Goal: Task Accomplishment & Management: Use online tool/utility

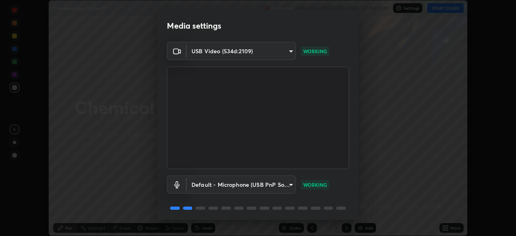
scroll to position [29, 0]
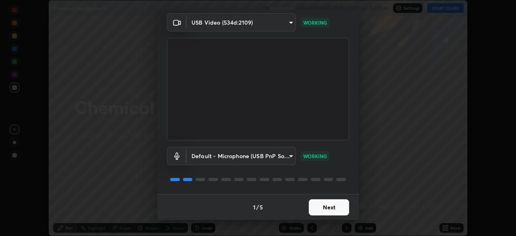
click at [324, 208] on button "Next" at bounding box center [329, 207] width 40 height 16
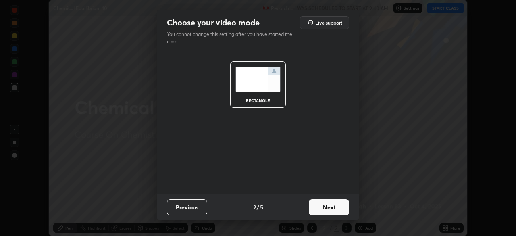
scroll to position [0, 0]
click at [324, 208] on button "Next" at bounding box center [329, 207] width 40 height 16
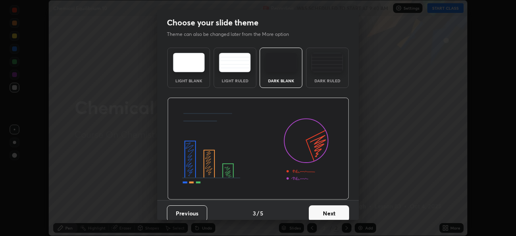
click at [324, 209] on button "Next" at bounding box center [329, 213] width 40 height 16
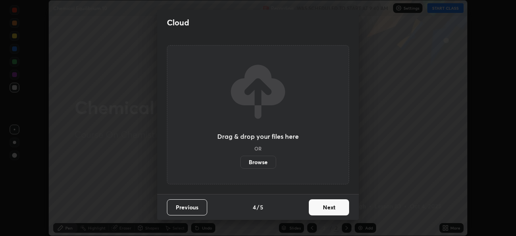
click at [329, 213] on button "Next" at bounding box center [329, 207] width 40 height 16
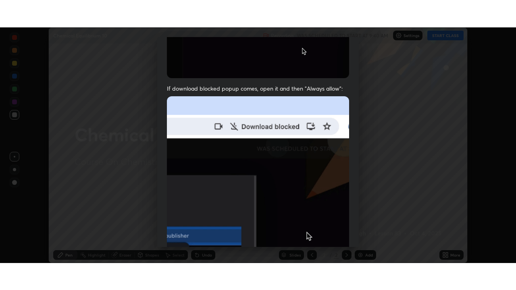
scroll to position [193, 0]
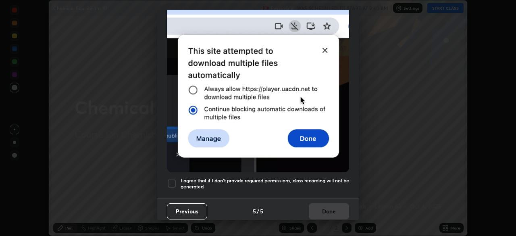
click at [283, 177] on h5 "I agree that if I don't provide required permissions, class recording will not …" at bounding box center [265, 183] width 168 height 12
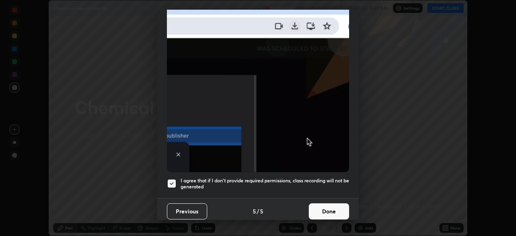
click at [326, 211] on button "Done" at bounding box center [329, 211] width 40 height 16
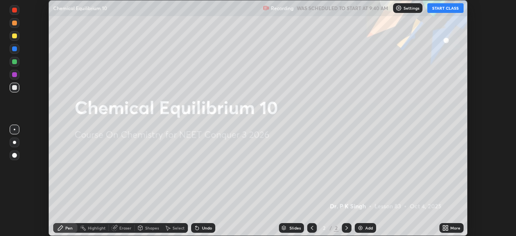
click at [444, 229] on icon at bounding box center [444, 229] width 2 height 2
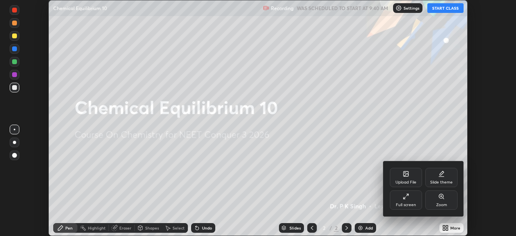
click at [406, 175] on icon at bounding box center [406, 174] width 4 height 3
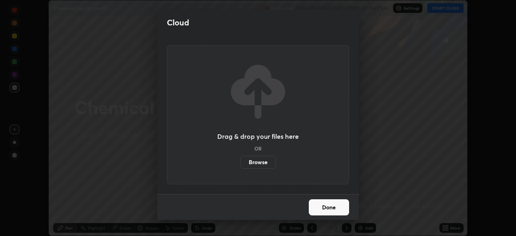
click at [264, 164] on label "Browse" at bounding box center [258, 162] width 36 height 13
click at [240, 164] on input "Browse" at bounding box center [240, 162] width 0 height 13
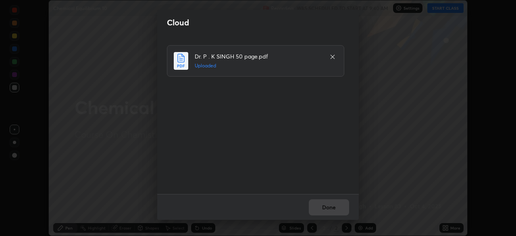
click at [316, 210] on button "Done" at bounding box center [329, 207] width 40 height 16
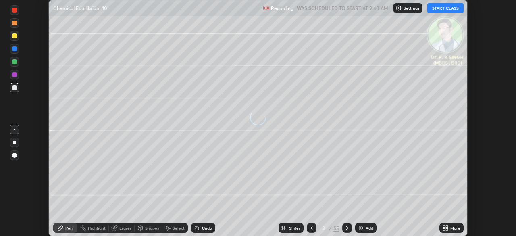
click at [447, 230] on icon at bounding box center [447, 229] width 2 height 2
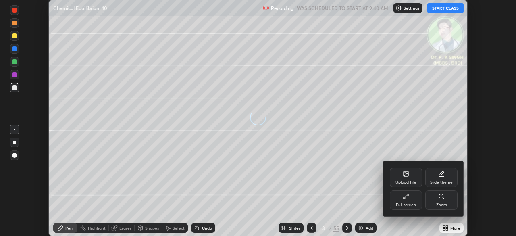
click at [400, 199] on div "Full screen" at bounding box center [406, 199] width 32 height 19
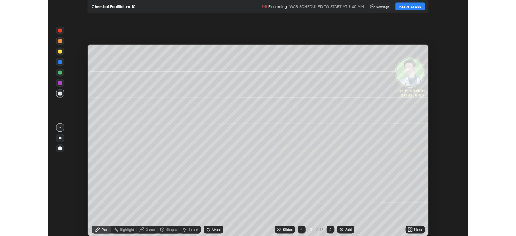
scroll to position [290, 516]
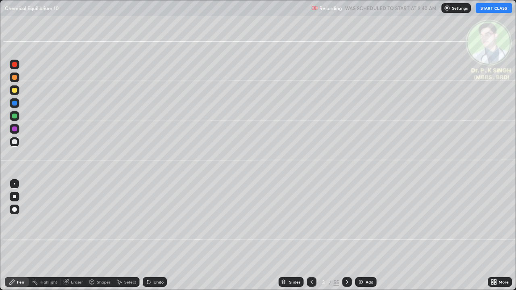
click at [491, 4] on button "START CLASS" at bounding box center [494, 8] width 36 height 10
click at [348, 235] on div at bounding box center [347, 282] width 10 height 16
click at [15, 116] on div at bounding box center [14, 116] width 5 height 5
click at [15, 117] on div at bounding box center [14, 116] width 5 height 5
click at [18, 116] on div at bounding box center [15, 116] width 10 height 10
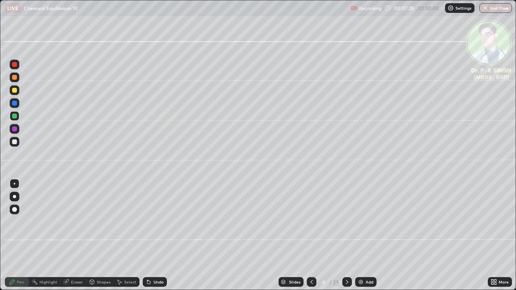
click at [16, 90] on div at bounding box center [14, 90] width 5 height 5
click at [17, 92] on div at bounding box center [15, 90] width 10 height 10
click at [64, 235] on icon at bounding box center [65, 282] width 5 height 5
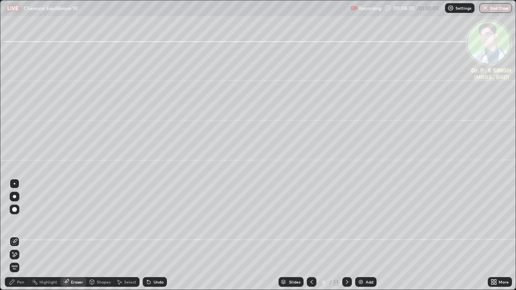
click at [17, 235] on icon at bounding box center [14, 255] width 6 height 7
click at [19, 235] on div "Pen" at bounding box center [17, 282] width 24 height 10
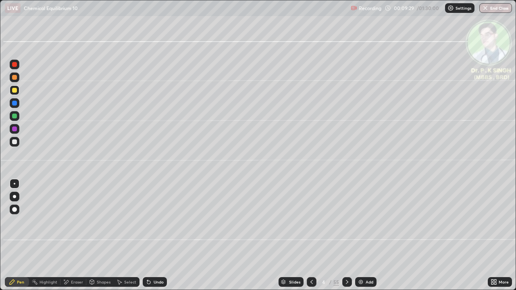
click at [346, 235] on icon at bounding box center [347, 282] width 6 height 6
click at [16, 104] on div at bounding box center [14, 103] width 5 height 5
click at [19, 90] on div at bounding box center [15, 90] width 10 height 10
click at [344, 235] on icon at bounding box center [347, 282] width 6 height 6
click at [15, 117] on div at bounding box center [14, 116] width 5 height 5
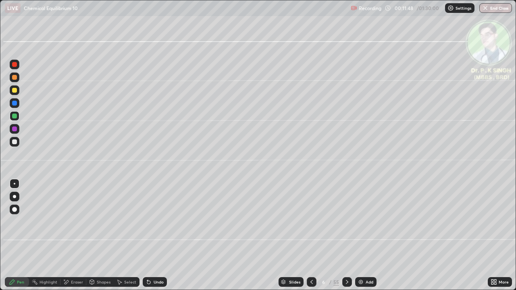
click at [17, 116] on div at bounding box center [15, 116] width 10 height 10
click at [65, 235] on div "Eraser" at bounding box center [73, 282] width 26 height 10
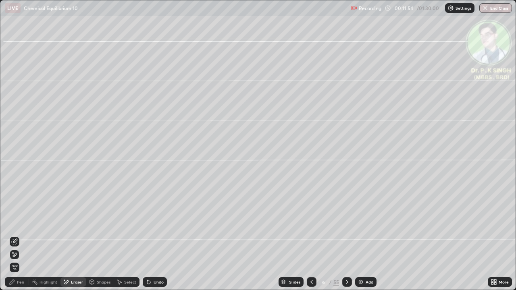
click at [14, 235] on icon at bounding box center [15, 255] width 4 height 4
click at [15, 235] on icon at bounding box center [12, 282] width 6 height 6
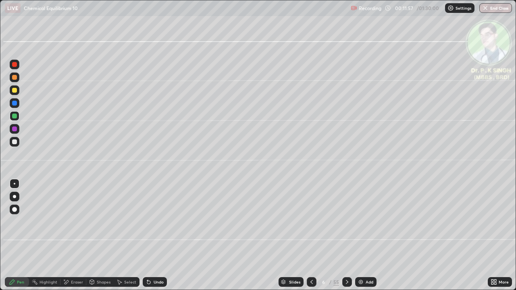
click at [14, 235] on icon at bounding box center [12, 282] width 6 height 6
click at [14, 235] on div "Pen" at bounding box center [17, 282] width 24 height 10
click at [15, 90] on div at bounding box center [14, 90] width 5 height 5
click at [16, 93] on div at bounding box center [15, 90] width 10 height 10
click at [345, 235] on icon at bounding box center [347, 282] width 6 height 6
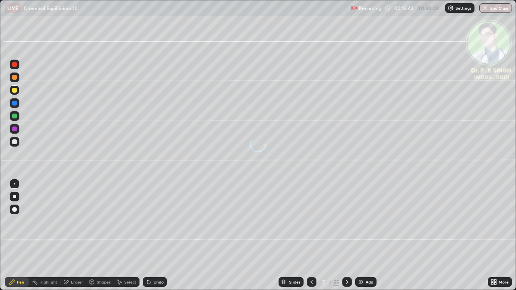
click at [16, 91] on div at bounding box center [14, 90] width 5 height 5
click at [346, 235] on icon at bounding box center [347, 282] width 6 height 6
click at [345, 235] on div at bounding box center [347, 282] width 10 height 10
click at [65, 235] on icon at bounding box center [66, 282] width 4 height 4
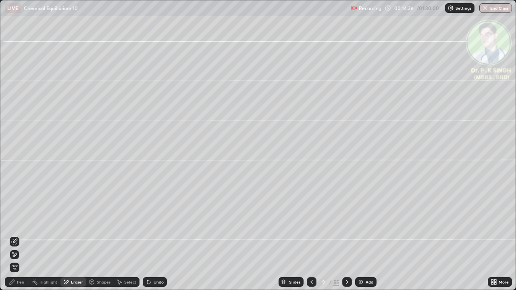
click at [16, 235] on icon at bounding box center [14, 255] width 6 height 7
click at [17, 235] on div "Pen" at bounding box center [20, 282] width 7 height 4
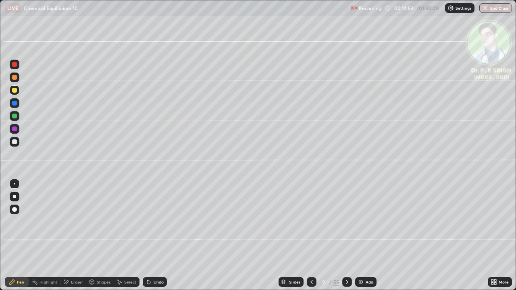
click at [312, 235] on div at bounding box center [312, 282] width 10 height 16
click at [311, 235] on icon at bounding box center [311, 282] width 6 height 6
click at [16, 106] on div at bounding box center [15, 103] width 10 height 10
click at [17, 91] on div at bounding box center [15, 90] width 10 height 10
click at [15, 91] on div at bounding box center [14, 90] width 5 height 5
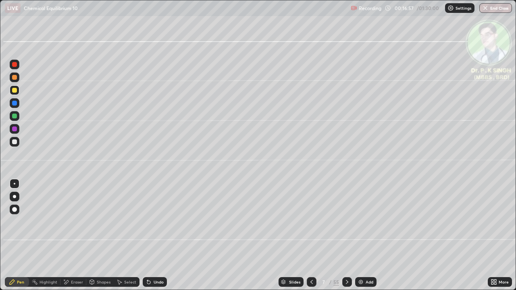
click at [347, 235] on div at bounding box center [347, 282] width 10 height 10
click at [17, 118] on div at bounding box center [15, 116] width 10 height 10
click at [16, 89] on div at bounding box center [14, 90] width 5 height 5
click at [18, 92] on div at bounding box center [15, 90] width 10 height 10
click at [347, 235] on div at bounding box center [347, 282] width 10 height 10
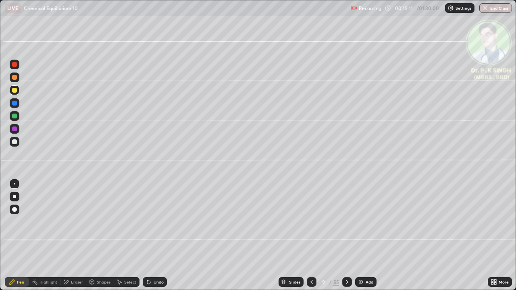
click at [69, 235] on div "Eraser" at bounding box center [73, 282] width 26 height 10
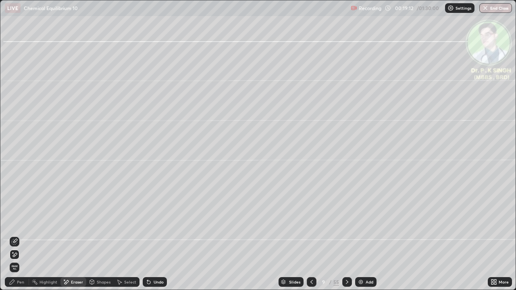
click at [16, 235] on span "Erase all" at bounding box center [14, 267] width 9 height 5
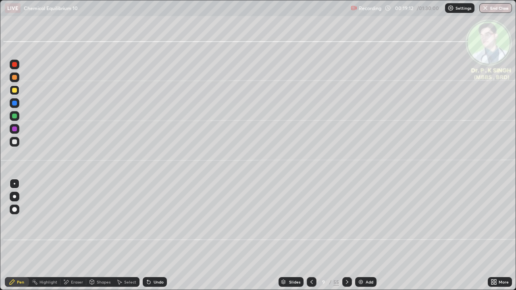
click at [16, 235] on div "Pen" at bounding box center [17, 282] width 24 height 10
click at [17, 89] on div at bounding box center [14, 90] width 5 height 5
click at [164, 16] on div "LIVE Chemical Equilibrium 10" at bounding box center [176, 8] width 343 height 16
click at [166, 14] on div "LIVE Chemical Equilibrium 10" at bounding box center [176, 8] width 343 height 16
click at [165, 15] on div "LIVE Chemical Equilibrium 10" at bounding box center [176, 8] width 343 height 16
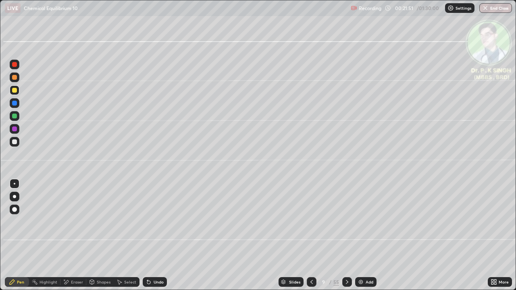
click at [166, 15] on div "LIVE Chemical Equilibrium 10" at bounding box center [176, 8] width 343 height 16
click at [169, 14] on div "LIVE Chemical Equilibrium 10" at bounding box center [176, 8] width 343 height 16
click at [165, 15] on div "LIVE Chemical Equilibrium 10" at bounding box center [176, 8] width 343 height 16
click at [167, 15] on div "LIVE Chemical Equilibrium 10" at bounding box center [176, 8] width 343 height 16
click at [168, 15] on div "LIVE Chemical Equilibrium 10" at bounding box center [176, 8] width 343 height 16
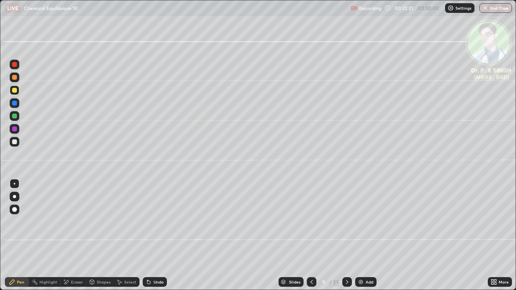
click at [346, 235] on icon at bounding box center [347, 282] width 6 height 6
click at [311, 235] on icon at bounding box center [311, 282] width 6 height 6
click at [310, 235] on icon at bounding box center [311, 282] width 6 height 6
click at [346, 235] on icon at bounding box center [347, 282] width 6 height 6
click at [71, 235] on div "Eraser" at bounding box center [77, 282] width 12 height 4
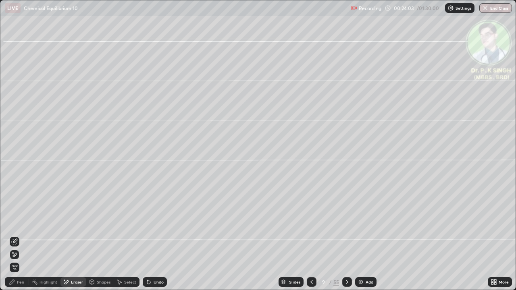
click at [14, 235] on icon at bounding box center [15, 255] width 4 height 4
click at [16, 235] on div "Pen" at bounding box center [17, 282] width 24 height 10
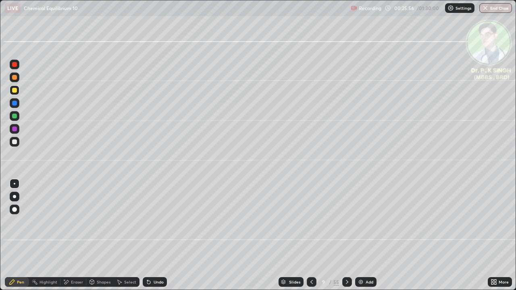
click at [349, 235] on icon at bounding box center [347, 282] width 6 height 6
click at [345, 235] on icon at bounding box center [347, 282] width 6 height 6
click at [19, 90] on div at bounding box center [15, 90] width 10 height 10
click at [308, 235] on icon at bounding box center [311, 282] width 6 height 6
click at [343, 235] on div at bounding box center [347, 282] width 10 height 10
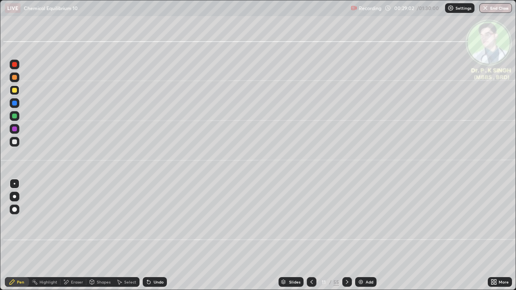
click at [346, 235] on icon at bounding box center [347, 282] width 6 height 6
click at [17, 91] on div at bounding box center [14, 90] width 5 height 5
click at [347, 235] on div at bounding box center [347, 282] width 10 height 10
click at [345, 235] on icon at bounding box center [347, 282] width 6 height 6
click at [347, 235] on div at bounding box center [347, 282] width 10 height 16
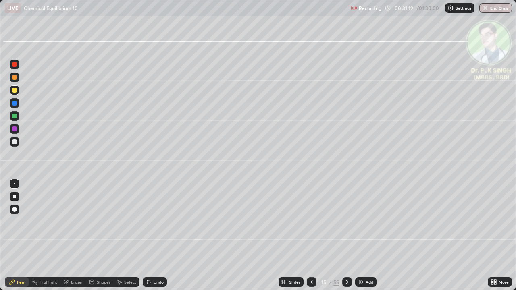
click at [310, 235] on icon at bounding box center [311, 282] width 6 height 6
click at [311, 235] on icon at bounding box center [311, 282] width 2 height 4
click at [312, 235] on div at bounding box center [312, 282] width 10 height 10
click at [343, 235] on div at bounding box center [347, 282] width 10 height 10
click at [13, 104] on div at bounding box center [14, 103] width 5 height 5
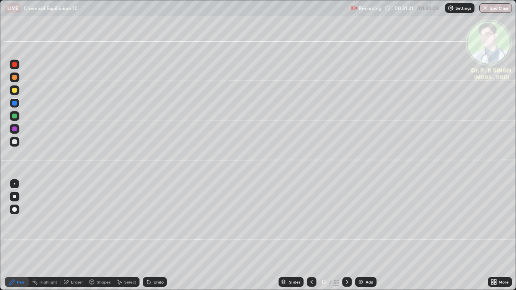
click at [20, 93] on div at bounding box center [14, 90] width 13 height 13
click at [310, 235] on icon at bounding box center [311, 282] width 6 height 6
click at [308, 235] on icon at bounding box center [311, 282] width 6 height 6
click at [309, 235] on div at bounding box center [312, 282] width 10 height 10
click at [346, 235] on icon at bounding box center [347, 282] width 6 height 6
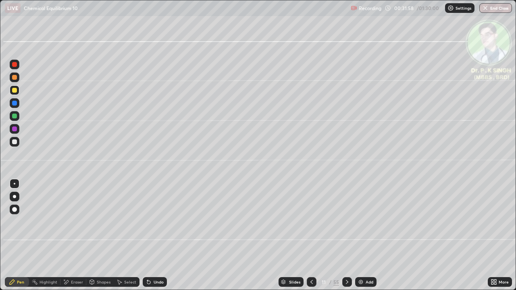
click at [347, 235] on div at bounding box center [347, 282] width 10 height 10
click at [346, 235] on div at bounding box center [347, 282] width 10 height 10
click at [311, 235] on icon at bounding box center [311, 282] width 6 height 6
click at [310, 235] on icon at bounding box center [311, 282] width 6 height 6
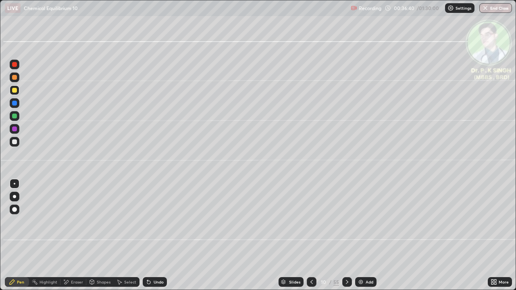
click at [311, 235] on icon at bounding box center [311, 282] width 6 height 6
click at [310, 235] on icon at bounding box center [311, 282] width 6 height 6
click at [310, 235] on div at bounding box center [312, 282] width 10 height 10
click at [308, 235] on div at bounding box center [312, 282] width 10 height 10
click at [307, 235] on div at bounding box center [312, 282] width 10 height 16
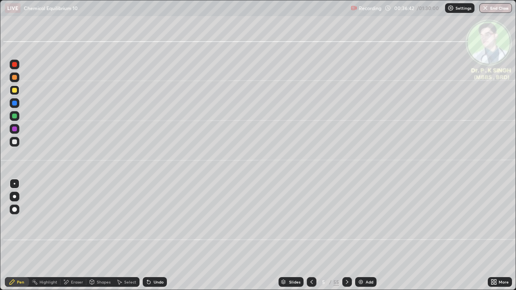
click at [311, 235] on icon at bounding box center [311, 282] width 6 height 6
click at [310, 235] on icon at bounding box center [311, 282] width 6 height 6
click at [346, 235] on icon at bounding box center [347, 282] width 6 height 6
click at [345, 235] on icon at bounding box center [347, 282] width 6 height 6
click at [347, 235] on icon at bounding box center [347, 282] width 6 height 6
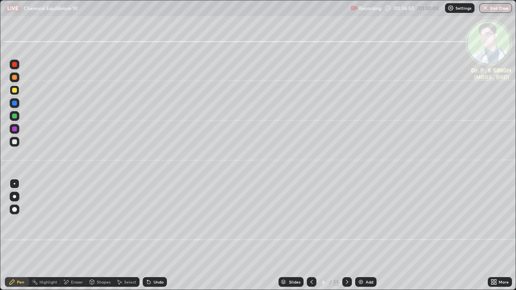
click at [347, 235] on icon at bounding box center [347, 282] width 2 height 4
click at [346, 235] on icon at bounding box center [347, 282] width 6 height 6
click at [345, 235] on div at bounding box center [347, 282] width 10 height 16
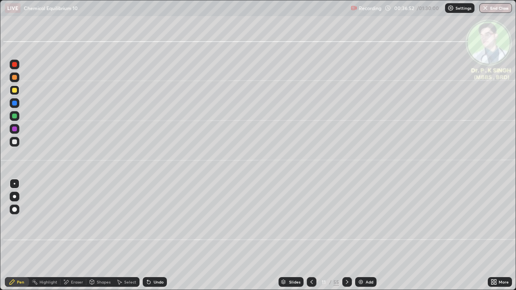
click at [346, 235] on div at bounding box center [347, 282] width 10 height 16
click at [346, 235] on div at bounding box center [347, 282] width 10 height 10
click at [345, 235] on div at bounding box center [347, 282] width 10 height 16
click at [346, 235] on div at bounding box center [347, 282] width 10 height 16
click at [312, 235] on icon at bounding box center [311, 282] width 6 height 6
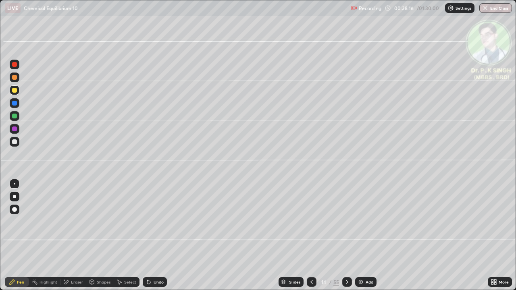
click at [345, 235] on icon at bounding box center [347, 282] width 6 height 6
click at [66, 235] on icon at bounding box center [66, 282] width 6 height 7
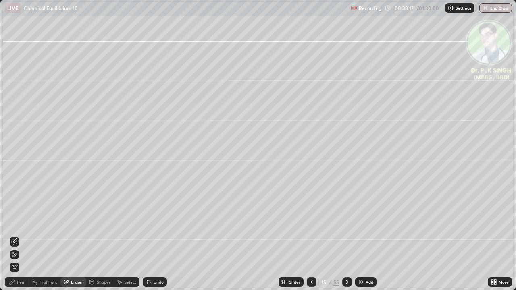
click at [14, 235] on div "Erase all" at bounding box center [15, 268] width 10 height 10
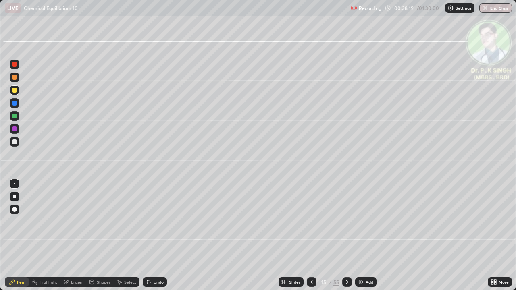
click at [14, 130] on div at bounding box center [14, 129] width 5 height 5
click at [17, 105] on div at bounding box center [15, 103] width 10 height 10
click at [15, 117] on div at bounding box center [14, 116] width 5 height 5
click at [14, 89] on div at bounding box center [14, 90] width 5 height 5
click at [17, 91] on div at bounding box center [15, 90] width 10 height 10
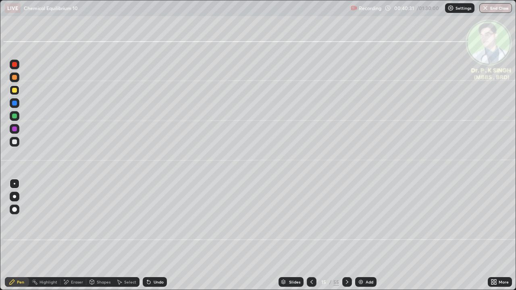
click at [348, 235] on div at bounding box center [347, 282] width 10 height 10
click at [311, 235] on icon at bounding box center [311, 282] width 6 height 6
click at [310, 235] on icon at bounding box center [311, 282] width 6 height 6
click at [347, 235] on icon at bounding box center [347, 282] width 6 height 6
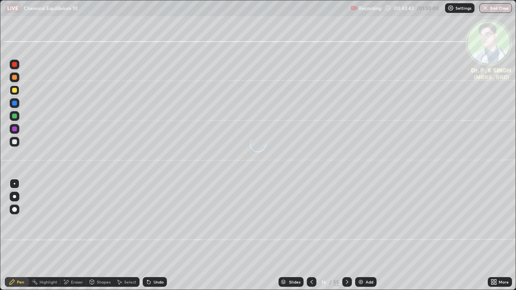
click at [347, 235] on div at bounding box center [347, 282] width 10 height 10
click at [312, 235] on icon at bounding box center [311, 282] width 6 height 6
click at [312, 235] on div at bounding box center [312, 282] width 10 height 16
click at [312, 235] on div at bounding box center [312, 282] width 10 height 10
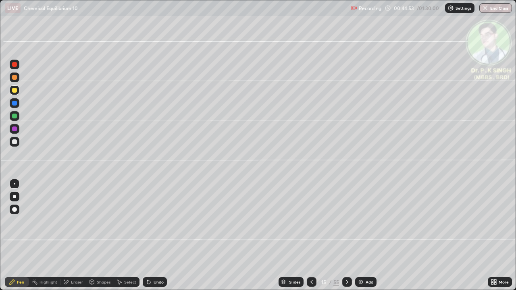
click at [347, 235] on div at bounding box center [347, 282] width 10 height 10
click at [17, 91] on div at bounding box center [15, 90] width 10 height 10
click at [17, 90] on div at bounding box center [14, 90] width 5 height 5
click at [346, 235] on icon at bounding box center [347, 282] width 6 height 6
click at [63, 235] on icon at bounding box center [66, 282] width 6 height 7
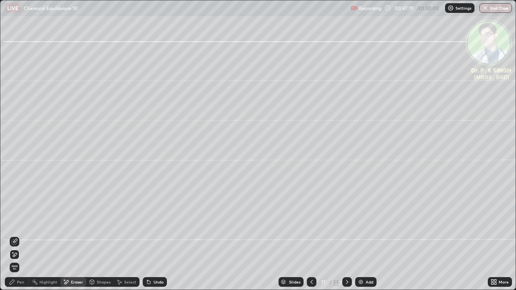
click at [18, 235] on span "Erase all" at bounding box center [14, 267] width 9 height 5
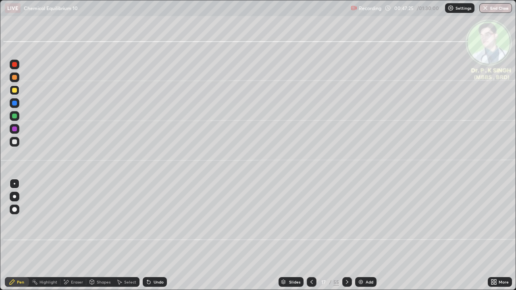
click at [17, 91] on div at bounding box center [15, 90] width 10 height 10
click at [69, 235] on div "Eraser" at bounding box center [73, 282] width 26 height 10
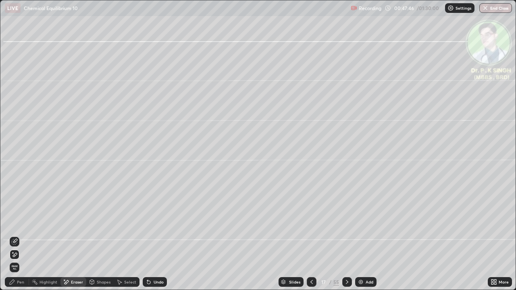
click at [15, 235] on icon at bounding box center [15, 255] width 4 height 4
click at [19, 235] on div "Pen" at bounding box center [20, 282] width 7 height 4
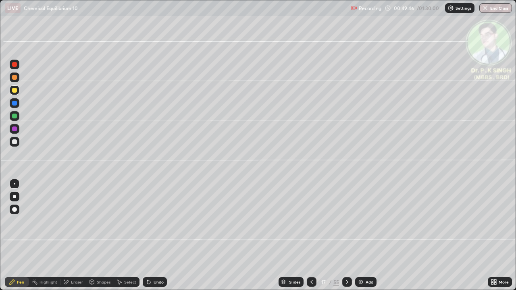
click at [346, 235] on icon at bounding box center [347, 282] width 6 height 6
click at [69, 235] on icon at bounding box center [66, 282] width 6 height 7
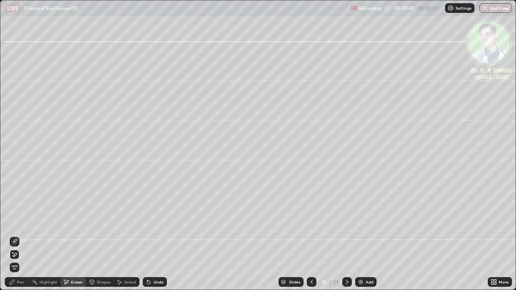
click at [17, 235] on span "Erase all" at bounding box center [14, 267] width 9 height 5
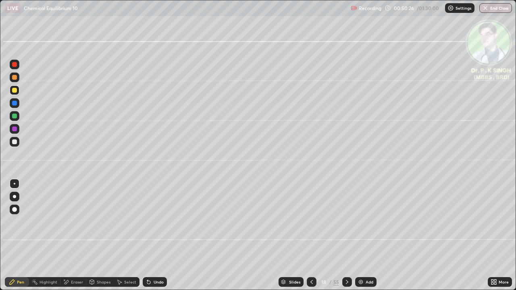
click at [346, 235] on icon at bounding box center [347, 282] width 6 height 6
click at [312, 235] on icon at bounding box center [311, 282] width 2 height 4
click at [311, 235] on icon at bounding box center [311, 282] width 6 height 6
click at [345, 235] on icon at bounding box center [347, 282] width 6 height 6
click at [346, 235] on icon at bounding box center [347, 282] width 6 height 6
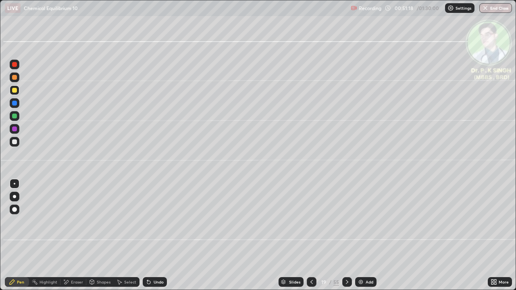
click at [17, 104] on div at bounding box center [14, 103] width 5 height 5
click at [15, 89] on div at bounding box center [14, 90] width 5 height 5
click at [15, 105] on div at bounding box center [14, 103] width 5 height 5
click at [15, 92] on div at bounding box center [14, 90] width 5 height 5
click at [16, 103] on div at bounding box center [14, 103] width 5 height 5
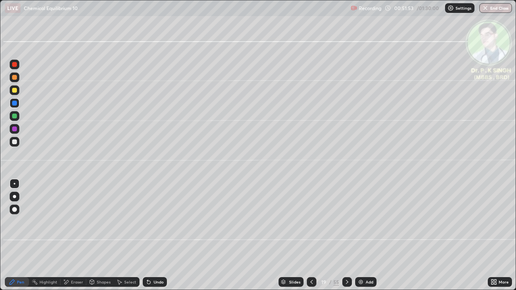
click at [15, 91] on div at bounding box center [14, 90] width 5 height 5
click at [15, 90] on div at bounding box center [14, 90] width 5 height 5
click at [15, 91] on div at bounding box center [14, 90] width 5 height 5
click at [345, 235] on div at bounding box center [347, 282] width 10 height 16
click at [15, 104] on div at bounding box center [14, 103] width 5 height 5
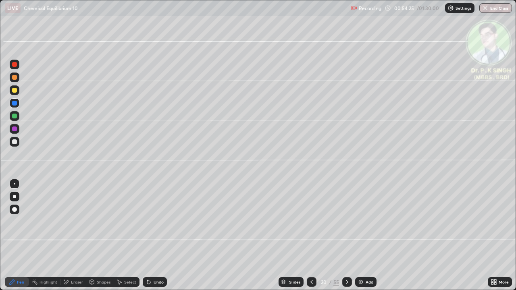
click at [16, 91] on div at bounding box center [14, 90] width 5 height 5
click at [15, 89] on div at bounding box center [14, 90] width 5 height 5
click at [69, 235] on div "Eraser" at bounding box center [73, 282] width 26 height 10
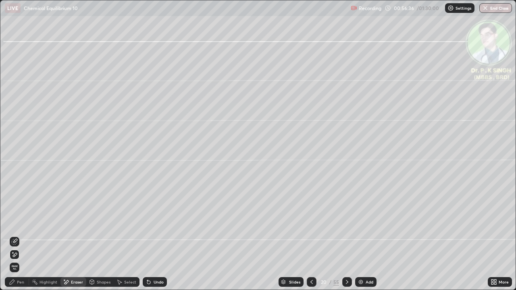
click at [19, 235] on div at bounding box center [15, 254] width 10 height 13
click at [19, 235] on div "Pen" at bounding box center [20, 282] width 7 height 4
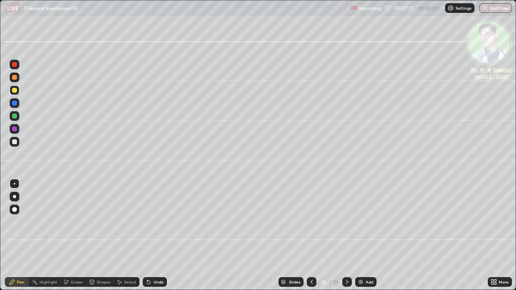
click at [344, 235] on div at bounding box center [347, 282] width 10 height 10
click at [15, 91] on div at bounding box center [14, 90] width 5 height 5
click at [69, 235] on icon at bounding box center [66, 282] width 6 height 7
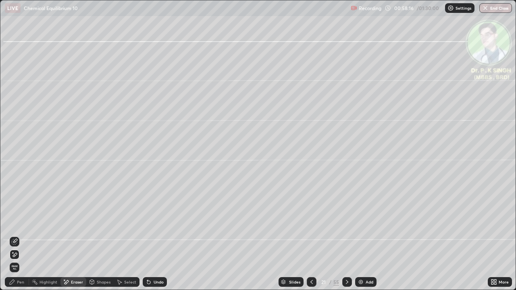
click at [17, 235] on icon at bounding box center [15, 255] width 4 height 4
click at [15, 235] on div "Pen" at bounding box center [17, 282] width 24 height 10
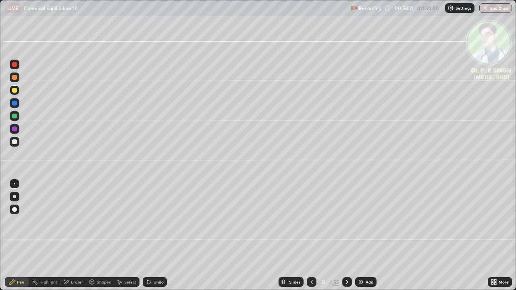
click at [69, 235] on div "Eraser" at bounding box center [73, 282] width 26 height 10
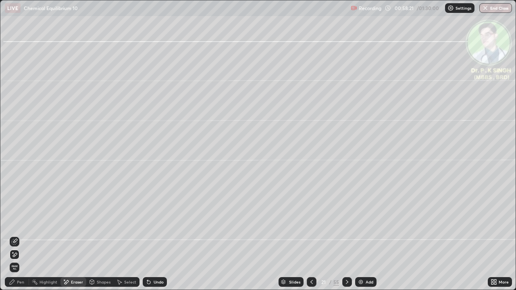
click at [18, 235] on div at bounding box center [15, 255] width 10 height 10
click at [16, 235] on div "Pen" at bounding box center [17, 282] width 24 height 10
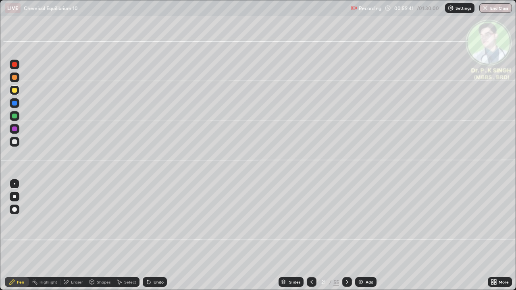
click at [347, 235] on icon at bounding box center [347, 282] width 6 height 6
click at [346, 235] on icon at bounding box center [347, 282] width 6 height 6
click at [345, 235] on icon at bounding box center [347, 282] width 6 height 6
click at [346, 235] on icon at bounding box center [347, 282] width 6 height 6
click at [14, 105] on div at bounding box center [14, 103] width 5 height 5
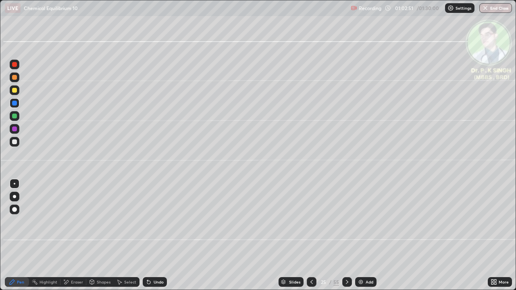
click at [16, 104] on div at bounding box center [14, 103] width 5 height 5
click at [18, 90] on div at bounding box center [15, 90] width 10 height 10
click at [15, 92] on div at bounding box center [14, 90] width 5 height 5
click at [16, 92] on div at bounding box center [14, 90] width 5 height 5
click at [15, 90] on div at bounding box center [14, 90] width 5 height 5
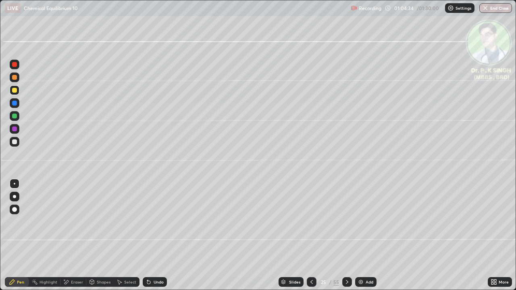
click at [16, 92] on div at bounding box center [14, 90] width 5 height 5
click at [15, 91] on div at bounding box center [14, 90] width 5 height 5
click at [344, 235] on icon at bounding box center [347, 282] width 6 height 6
click at [19, 104] on div at bounding box center [14, 103] width 13 height 13
click at [17, 91] on div at bounding box center [15, 90] width 10 height 10
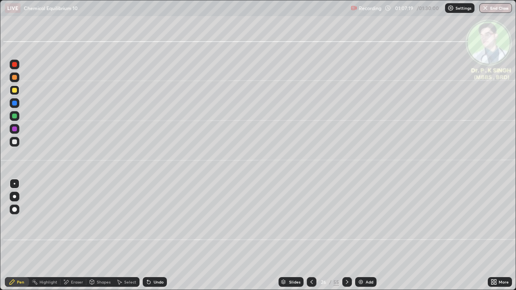
click at [346, 235] on icon at bounding box center [347, 282] width 6 height 6
click at [17, 103] on div at bounding box center [15, 103] width 10 height 10
click at [17, 93] on div at bounding box center [15, 90] width 10 height 10
click at [346, 235] on icon at bounding box center [347, 282] width 6 height 6
click at [310, 235] on div at bounding box center [312, 282] width 10 height 10
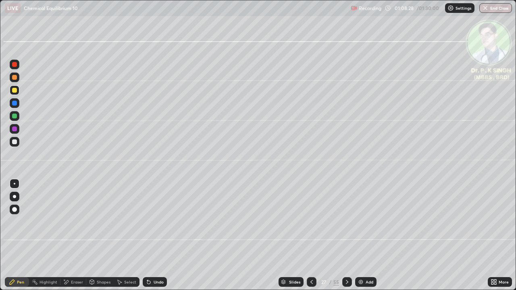
click at [16, 92] on div at bounding box center [15, 90] width 10 height 10
click at [16, 91] on div at bounding box center [14, 90] width 5 height 5
click at [344, 235] on icon at bounding box center [347, 282] width 6 height 6
click at [71, 235] on div "Eraser" at bounding box center [77, 282] width 12 height 4
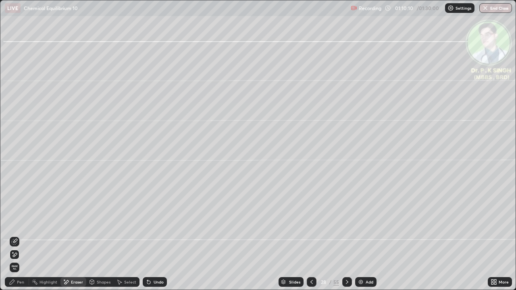
click at [17, 235] on icon at bounding box center [15, 255] width 4 height 4
click at [18, 235] on div "Pen" at bounding box center [20, 282] width 7 height 4
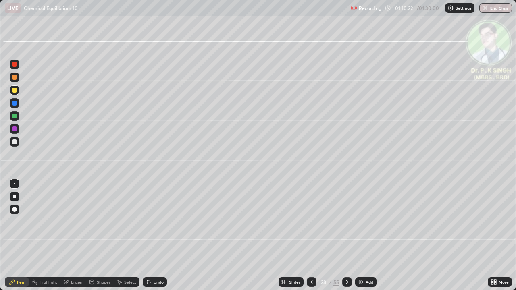
click at [69, 235] on div "Eraser" at bounding box center [73, 282] width 26 height 10
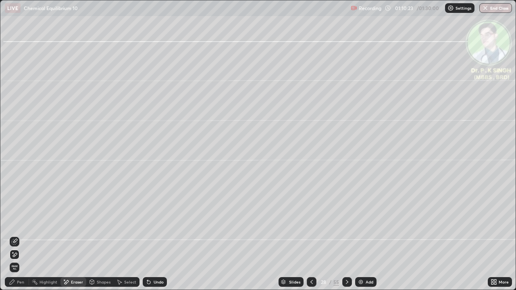
click at [16, 235] on icon at bounding box center [14, 255] width 6 height 7
click at [15, 235] on div "Pen" at bounding box center [17, 282] width 24 height 10
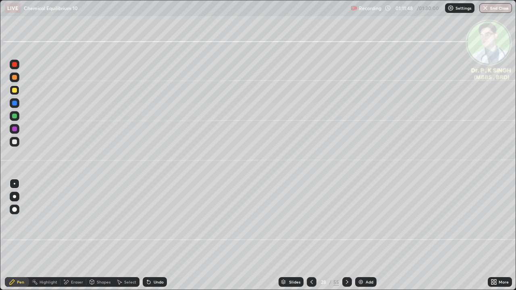
click at [348, 235] on icon at bounding box center [347, 282] width 6 height 6
click at [345, 235] on div at bounding box center [347, 282] width 10 height 10
click at [307, 235] on div at bounding box center [312, 282] width 10 height 10
click at [311, 235] on div at bounding box center [312, 282] width 10 height 16
click at [346, 235] on icon at bounding box center [347, 282] width 6 height 6
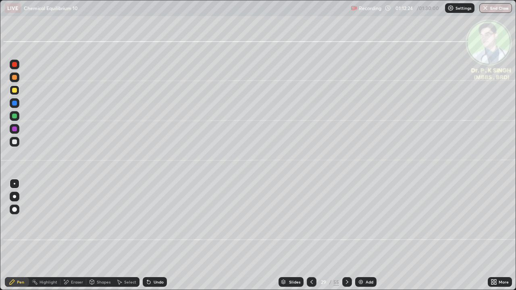
click at [72, 235] on div "Eraser" at bounding box center [73, 282] width 26 height 10
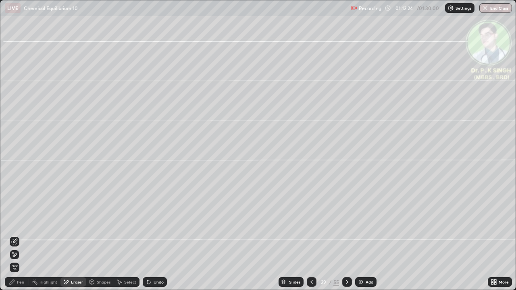
click at [14, 235] on span "Erase all" at bounding box center [14, 267] width 9 height 5
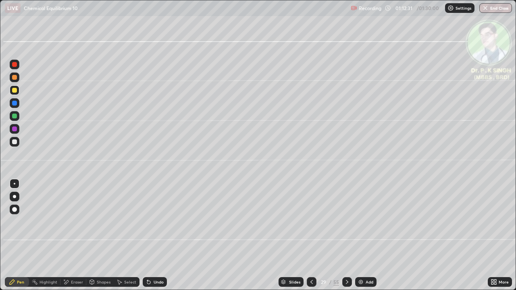
click at [19, 91] on div at bounding box center [15, 90] width 10 height 10
click at [17, 91] on div at bounding box center [15, 90] width 10 height 10
click at [309, 235] on div at bounding box center [312, 282] width 10 height 10
click at [345, 235] on icon at bounding box center [347, 282] width 6 height 6
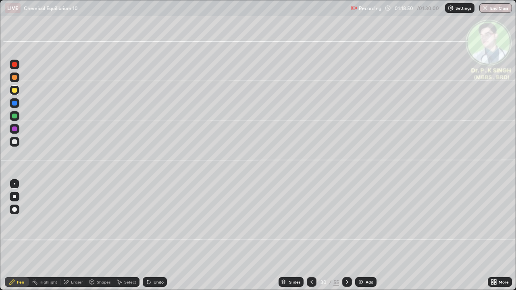
click at [64, 235] on icon at bounding box center [66, 282] width 6 height 7
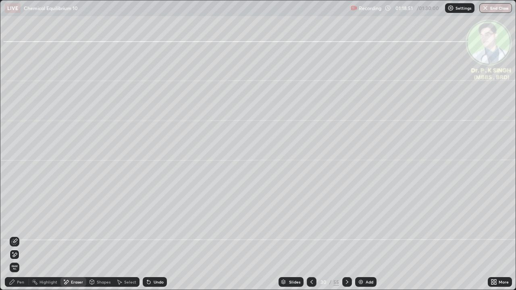
click at [17, 235] on span "Erase all" at bounding box center [14, 267] width 9 height 5
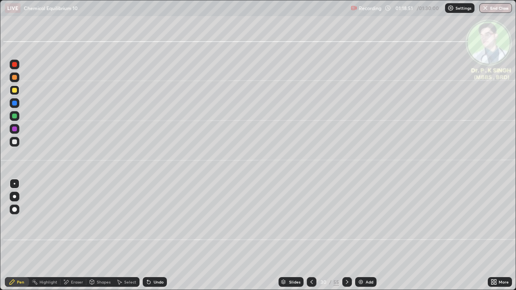
click at [13, 235] on icon at bounding box center [12, 282] width 5 height 5
click at [17, 105] on div at bounding box center [15, 103] width 10 height 10
click at [13, 104] on div at bounding box center [14, 103] width 5 height 5
click at [17, 92] on div at bounding box center [15, 90] width 10 height 10
click at [347, 235] on icon at bounding box center [347, 282] width 6 height 6
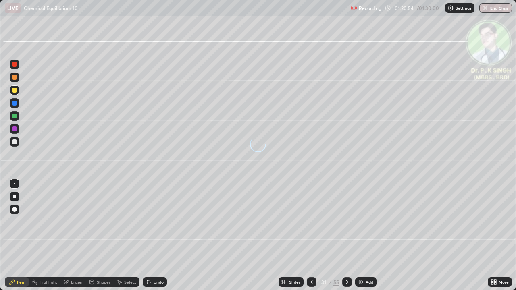
click at [17, 102] on div at bounding box center [14, 103] width 5 height 5
click at [17, 90] on div at bounding box center [15, 90] width 10 height 10
click at [16, 90] on div at bounding box center [14, 90] width 5 height 5
click at [346, 235] on icon at bounding box center [347, 282] width 6 height 6
click at [18, 117] on div at bounding box center [15, 116] width 10 height 10
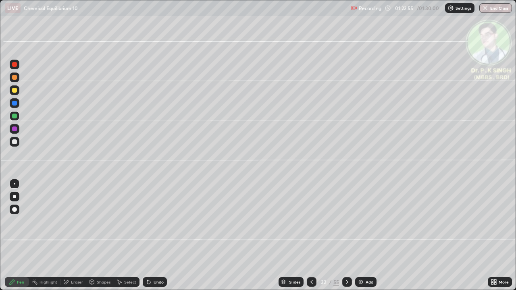
click at [15, 92] on div at bounding box center [14, 90] width 5 height 5
click at [17, 91] on div at bounding box center [15, 90] width 10 height 10
click at [14, 90] on div at bounding box center [14, 90] width 5 height 5
click at [16, 91] on div at bounding box center [14, 90] width 5 height 5
click at [498, 8] on button "End Class" at bounding box center [496, 8] width 32 height 10
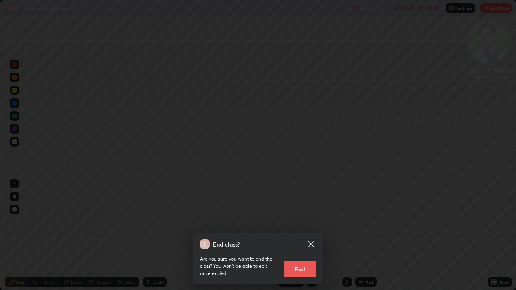
click at [291, 235] on button "End" at bounding box center [300, 269] width 32 height 16
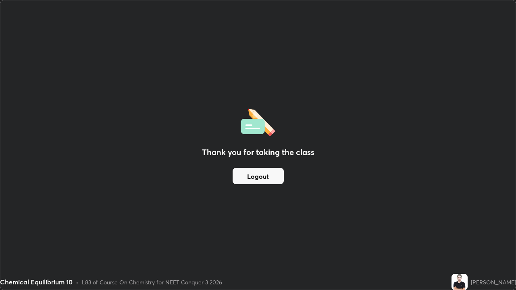
click at [259, 178] on button "Logout" at bounding box center [258, 176] width 51 height 16
click at [268, 179] on button "Logout" at bounding box center [258, 176] width 51 height 16
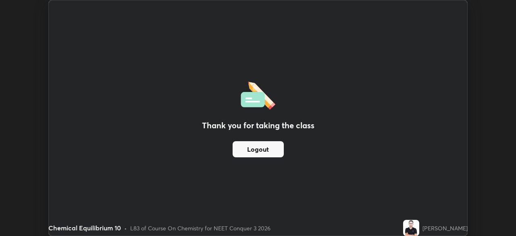
scroll to position [40072, 39791]
